Goal: Transaction & Acquisition: Subscribe to service/newsletter

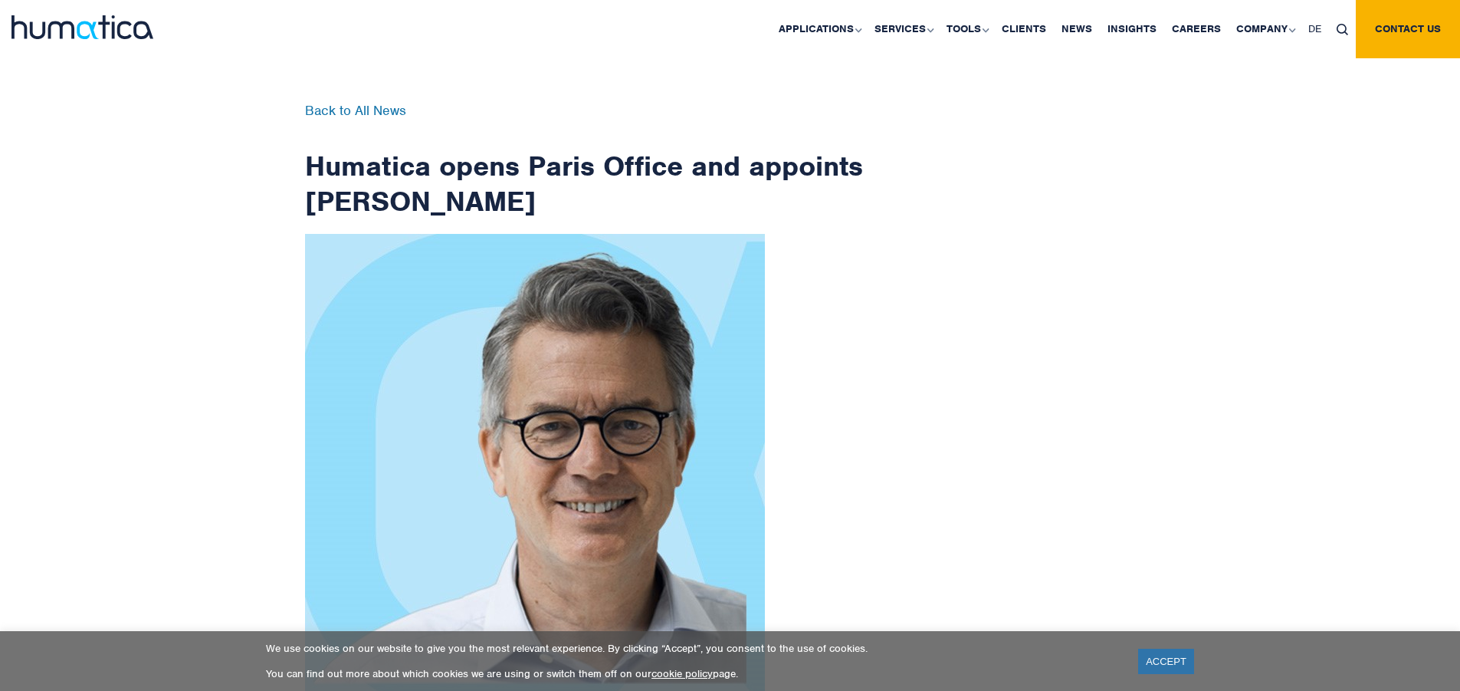
scroll to position [2446, 0]
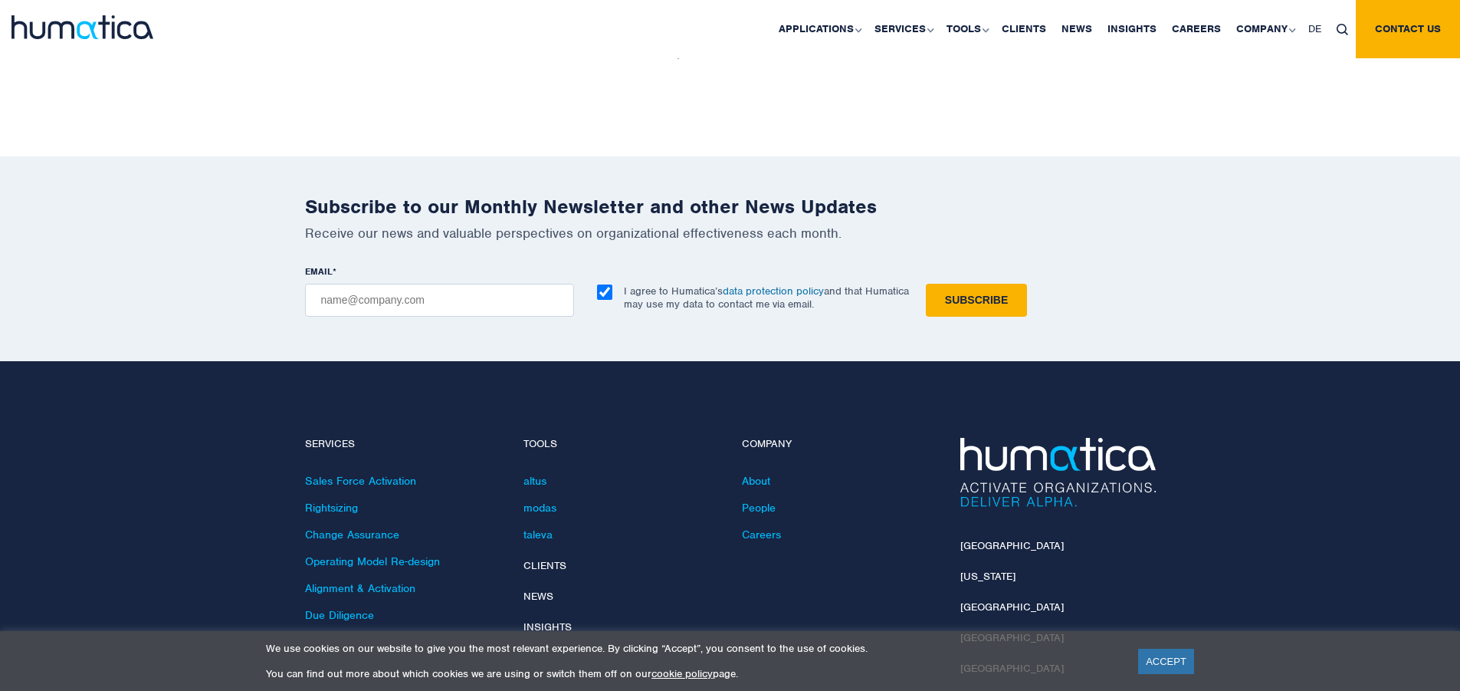
checkbox input "true"
type input "[EMAIL_ADDRESS][DOMAIN_NAME]"
click at [926, 284] on input "Subscribe" at bounding box center [976, 300] width 101 height 33
